Goal: Obtain resource: Download file/media

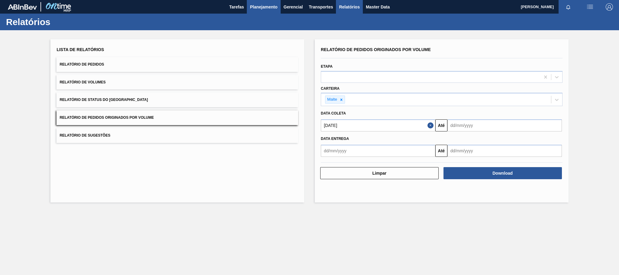
click at [261, 5] on span "Planejamento" at bounding box center [264, 6] width 28 height 7
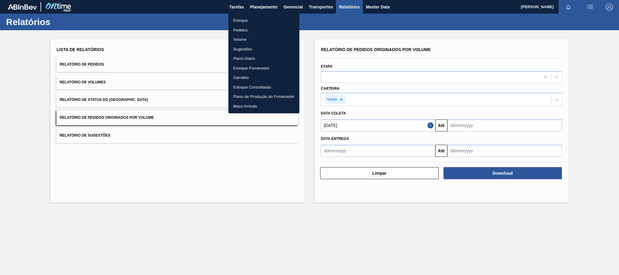
click at [245, 19] on li "Estoque" at bounding box center [264, 21] width 71 height 10
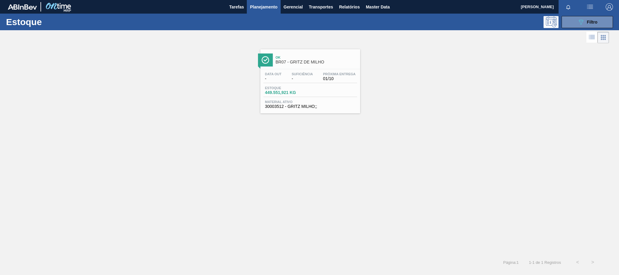
click at [320, 61] on span "BR07 - GRITZ DE MILHO" at bounding box center [317, 62] width 82 height 5
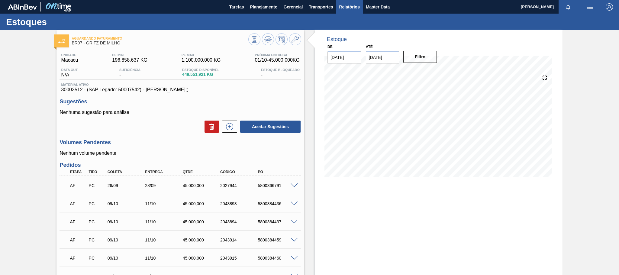
click at [342, 6] on span "Relatórios" at bounding box center [349, 6] width 21 height 7
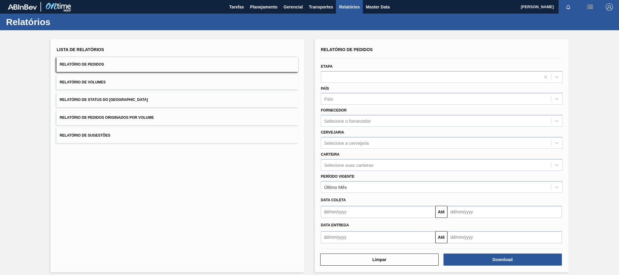
click at [135, 115] on button "Relatório de Pedidos Originados por Volume" at bounding box center [178, 117] width 242 height 15
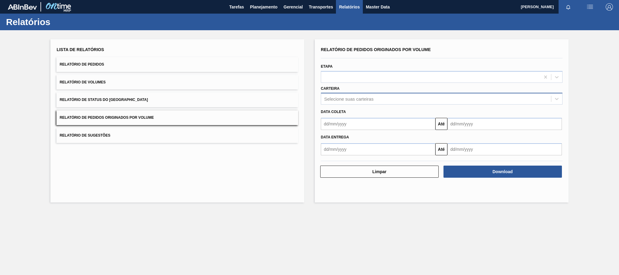
click at [345, 101] on div "Selecione suas carteiras" at bounding box center [348, 98] width 49 height 5
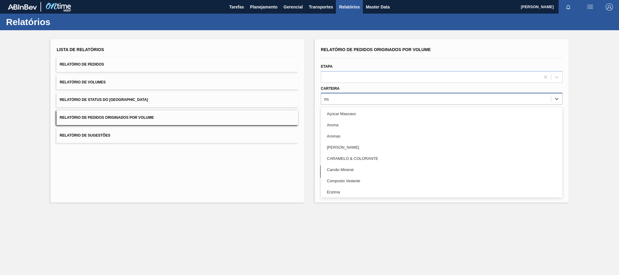
type input "mal"
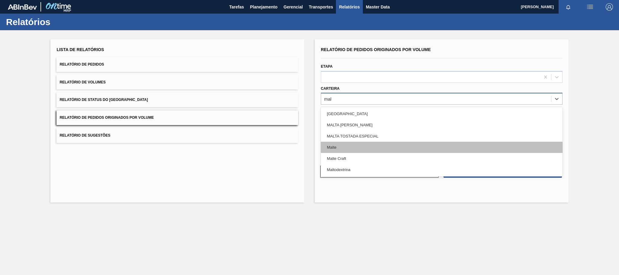
click at [339, 151] on div "Malte" at bounding box center [442, 147] width 242 height 11
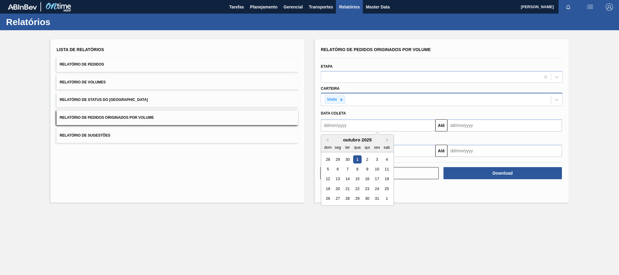
click at [352, 131] on input "text" at bounding box center [378, 125] width 115 height 12
type input "[DATE]"
click at [356, 156] on div "1" at bounding box center [357, 159] width 8 height 8
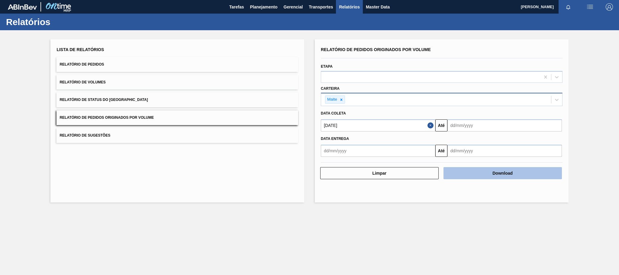
click at [473, 173] on button "Download" at bounding box center [503, 173] width 119 height 12
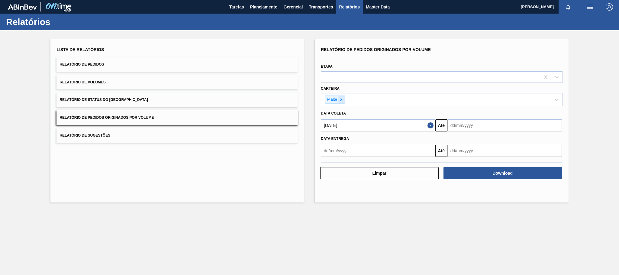
click at [343, 101] on icon at bounding box center [342, 100] width 4 height 4
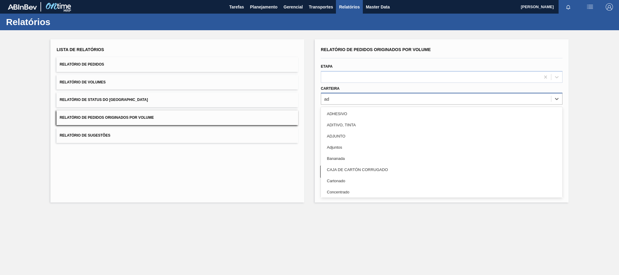
type input "adj"
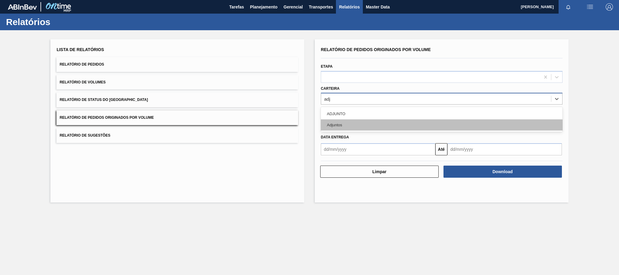
click at [340, 123] on div "Adjuntos" at bounding box center [442, 124] width 242 height 11
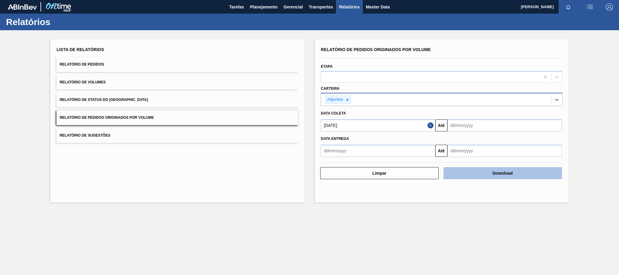
click at [476, 174] on button "Download" at bounding box center [503, 173] width 119 height 12
